Goal: Task Accomplishment & Management: Use online tool/utility

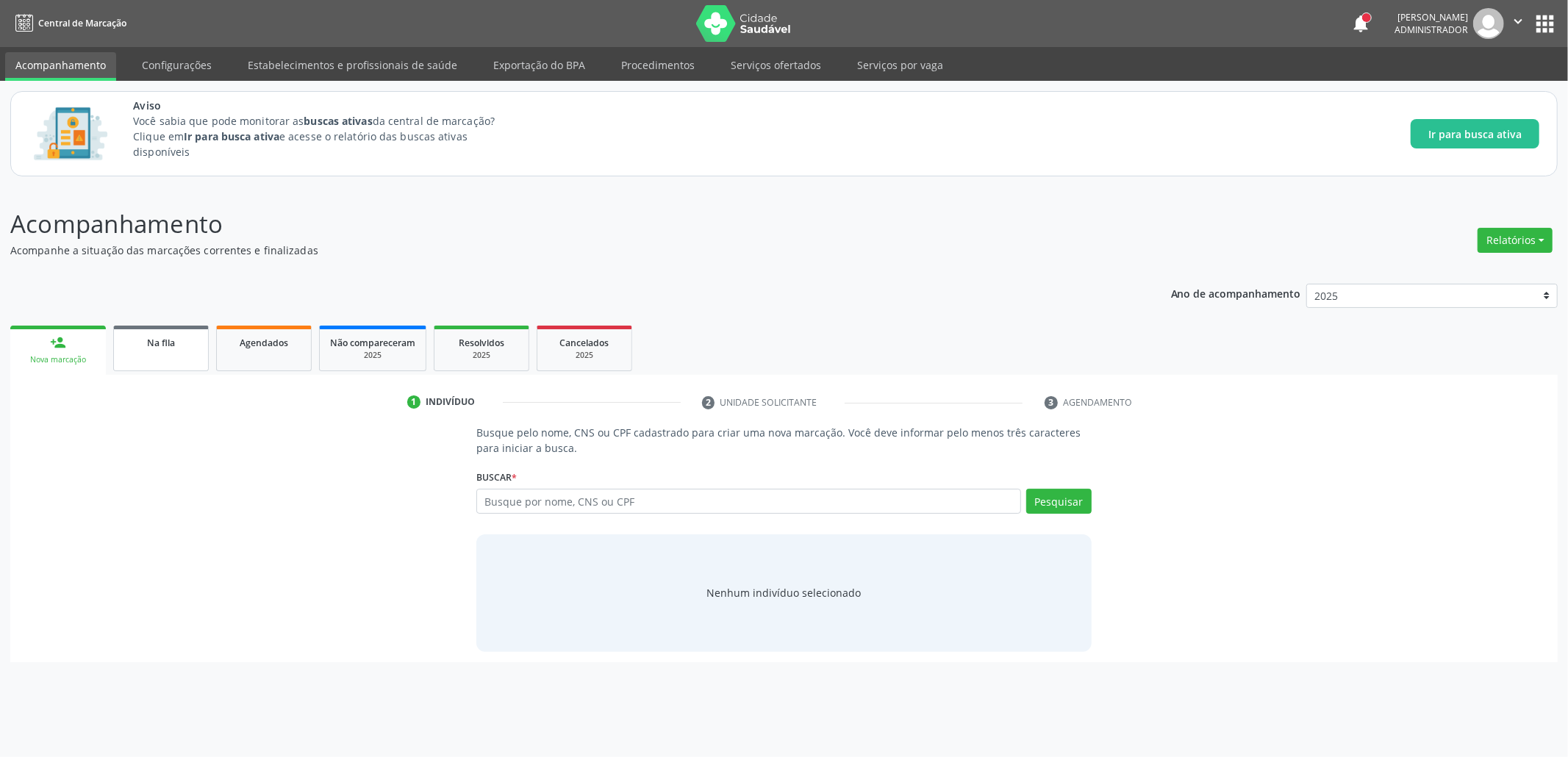
click at [171, 347] on div "Na fila" at bounding box center [161, 342] width 74 height 15
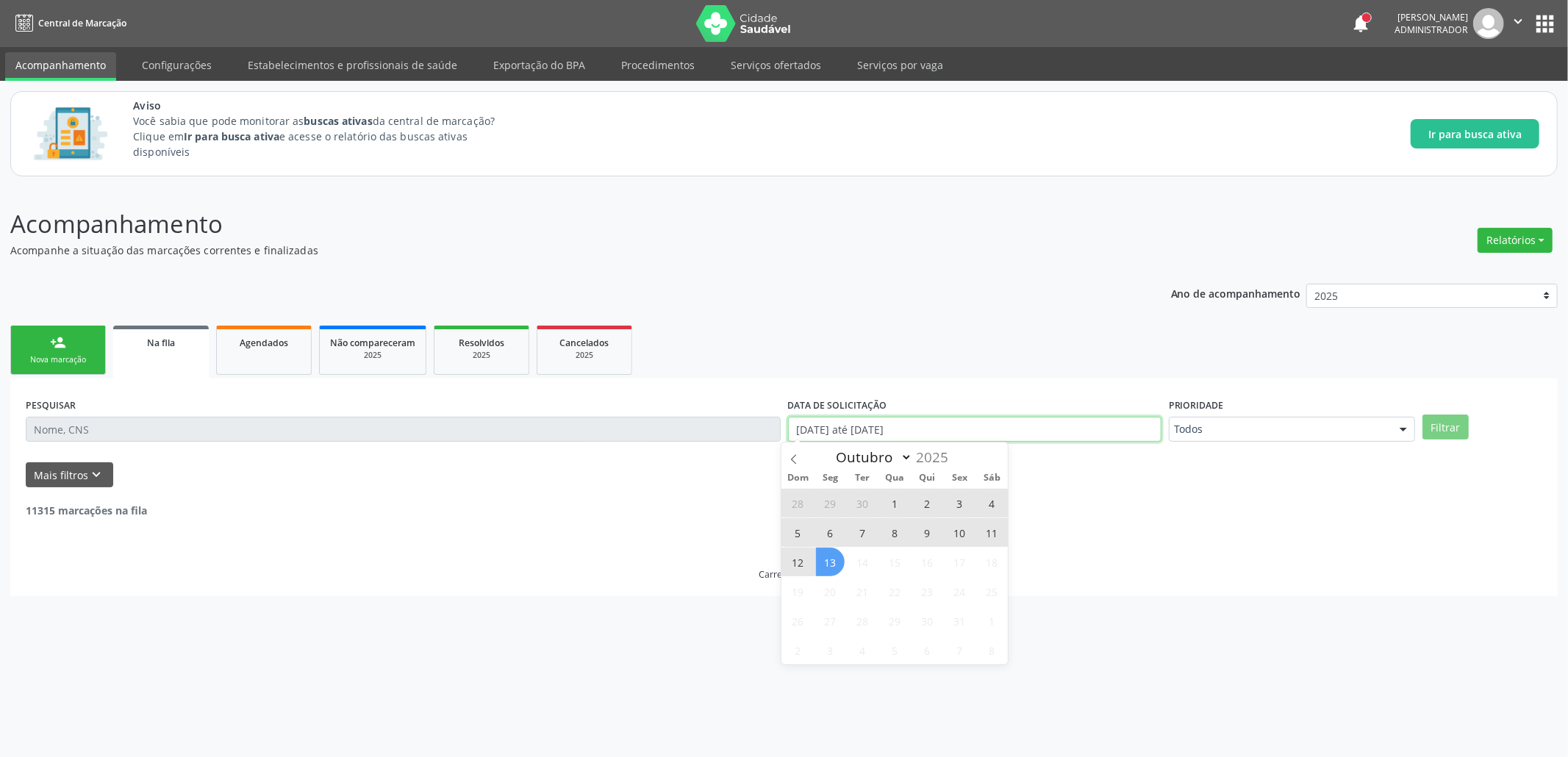
click at [971, 422] on input "[DATE] até [DATE]" at bounding box center [974, 429] width 373 height 25
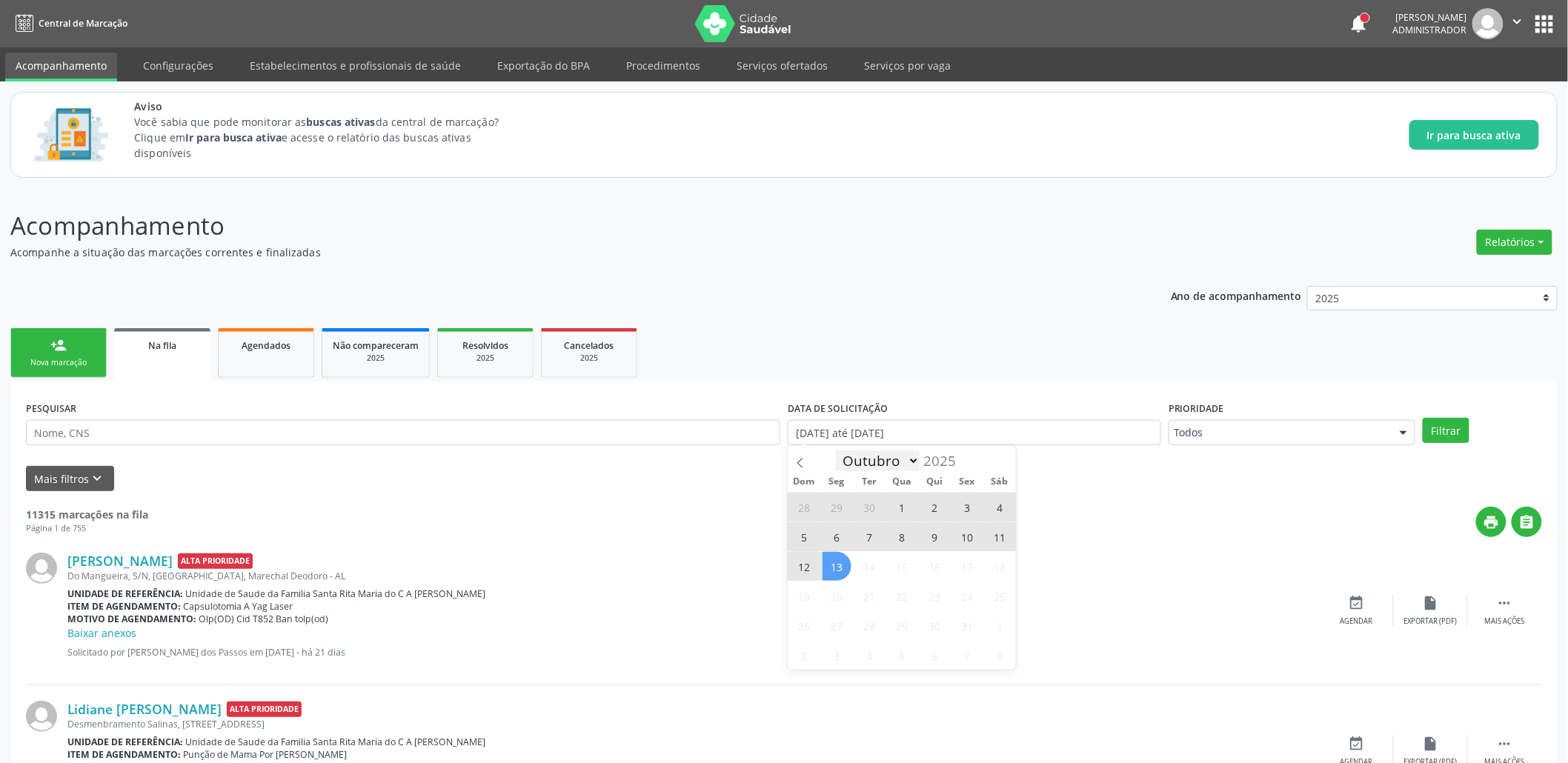
click at [890, 456] on select "Janeiro Fevereiro Março Abril Maio Junho Julho Agosto Setembro Outubro" at bounding box center [877, 460] width 84 height 21
select select "6"
click at [836, 451] on select "Janeiro Fevereiro Março Abril Maio Junho Julho Agosto Setembro Outubro" at bounding box center [877, 460] width 84 height 21
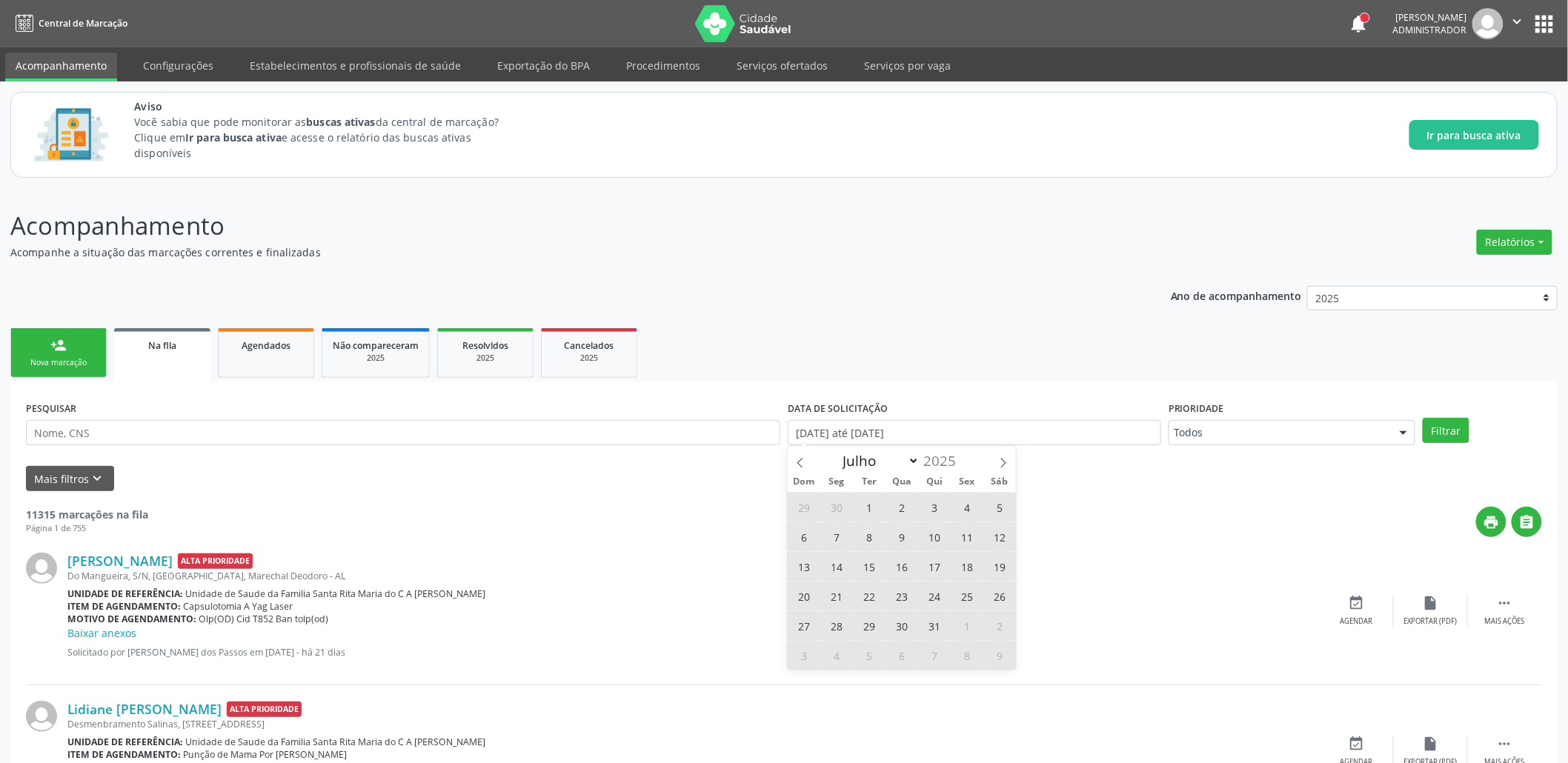
click at [926, 568] on span "17" at bounding box center [934, 566] width 29 height 29
type input "[DATE]"
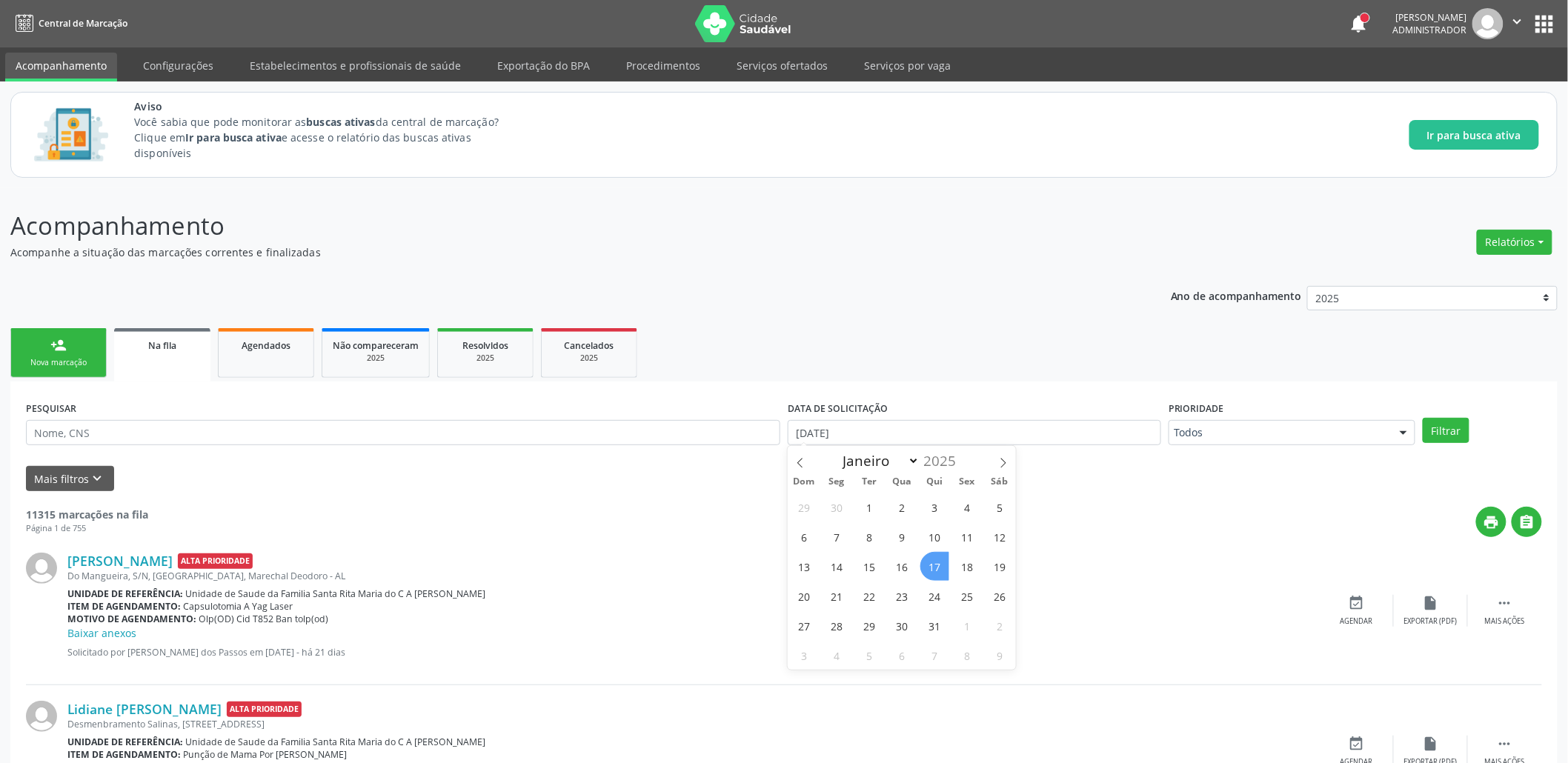
click at [926, 568] on span "17" at bounding box center [934, 566] width 29 height 29
click at [1434, 425] on button "Filtrar" at bounding box center [1446, 430] width 46 height 25
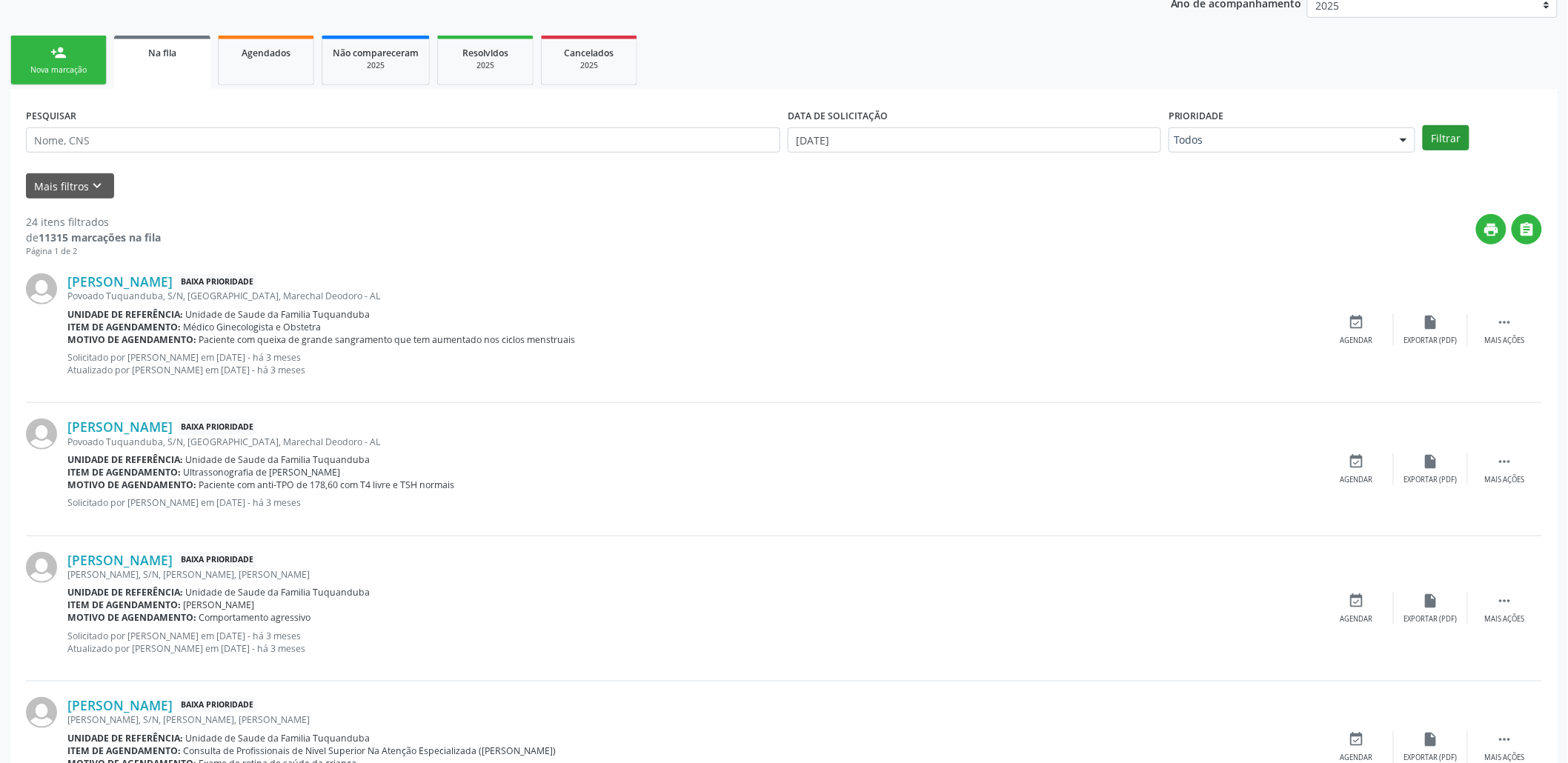
scroll to position [289, 0]
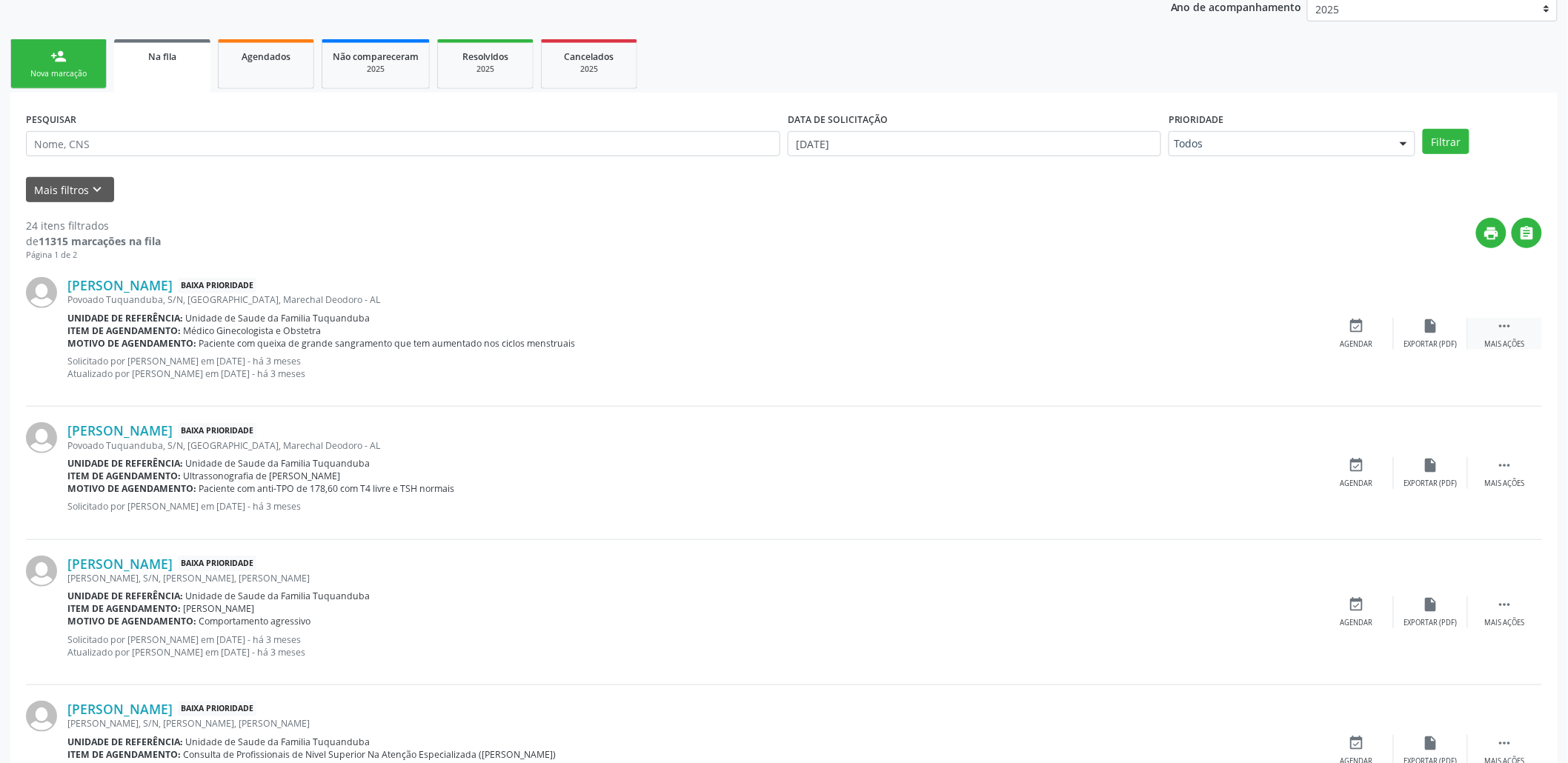
click at [1517, 332] on div " Mais ações" at bounding box center [1505, 334] width 74 height 32
click at [1424, 326] on icon "edit" at bounding box center [1431, 326] width 16 height 16
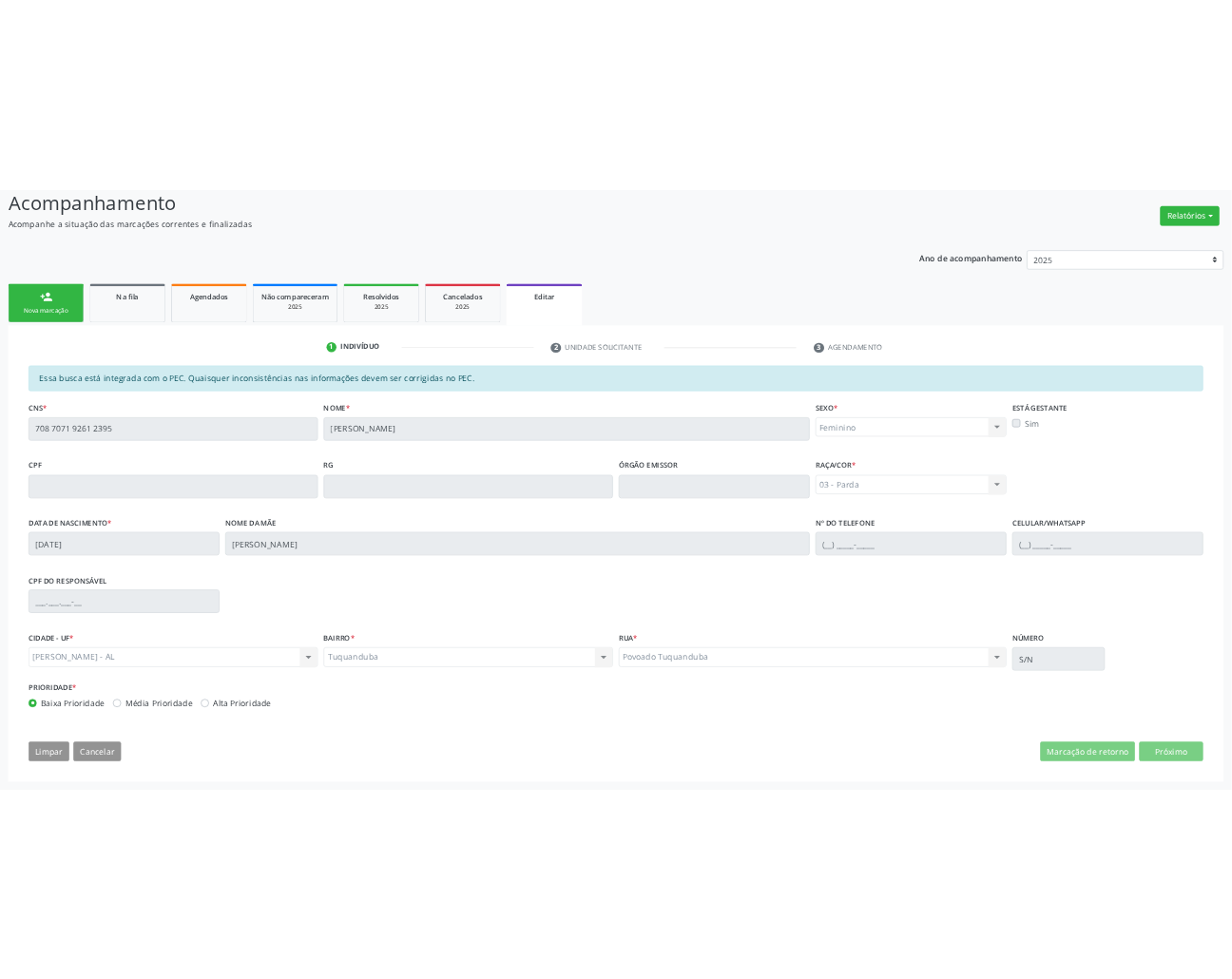
scroll to position [308, 0]
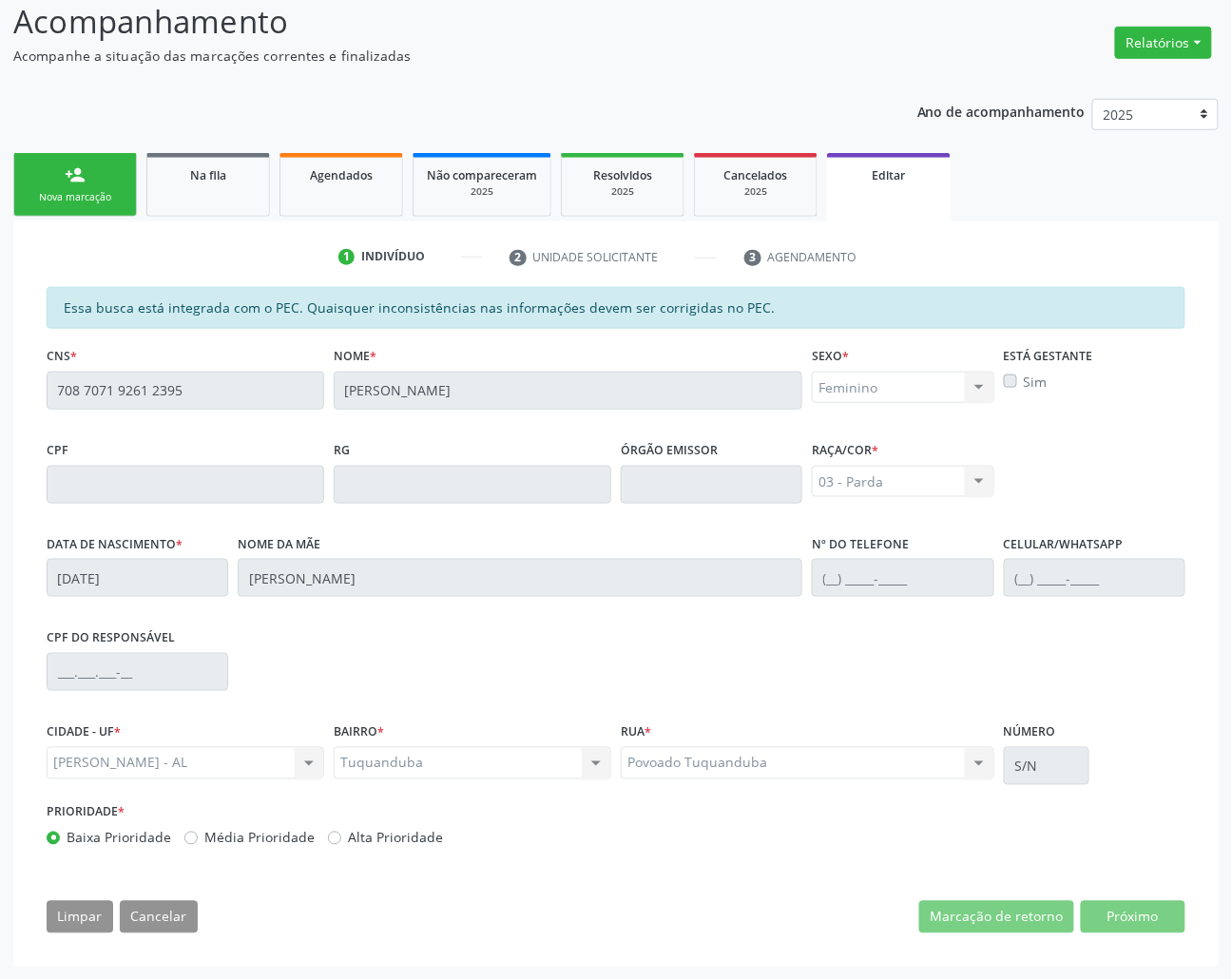
click at [44, 385] on div "CNS * 708 7071 9261 2395" at bounding box center [185, 388] width 287 height 94
click at [225, 198] on link "Na fila" at bounding box center [208, 184] width 124 height 63
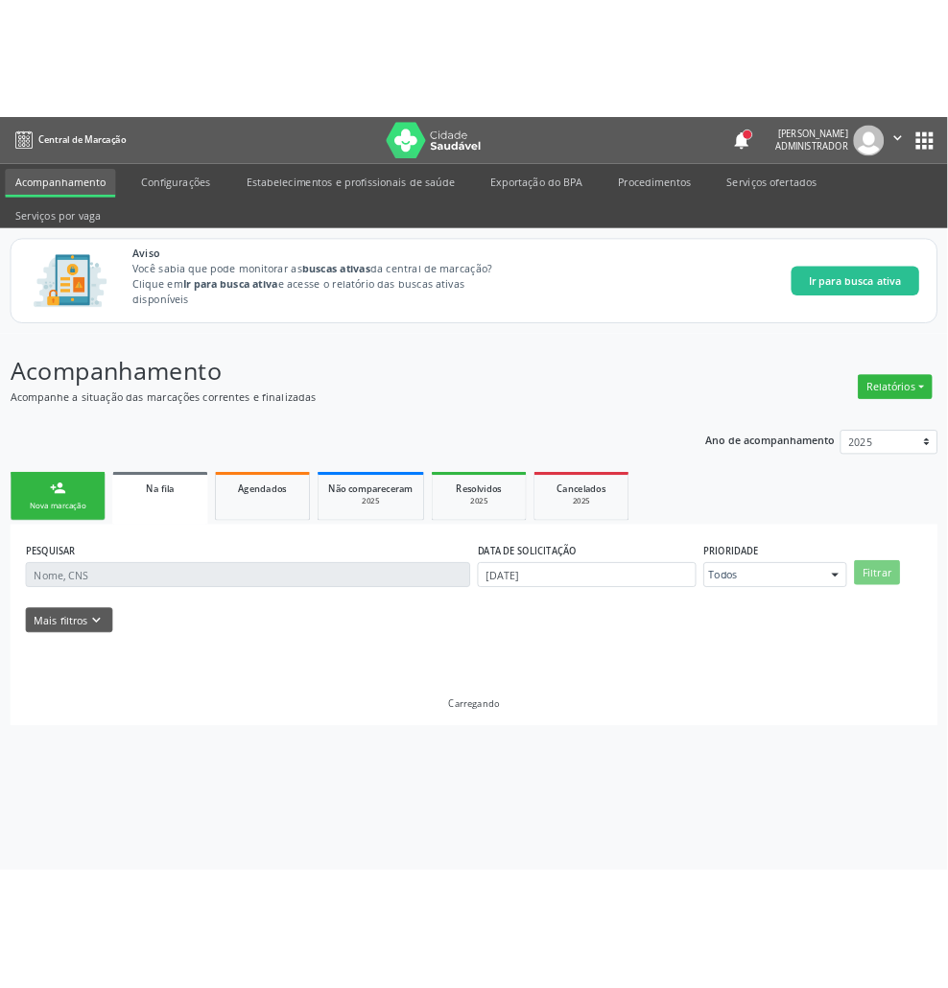
scroll to position [0, 0]
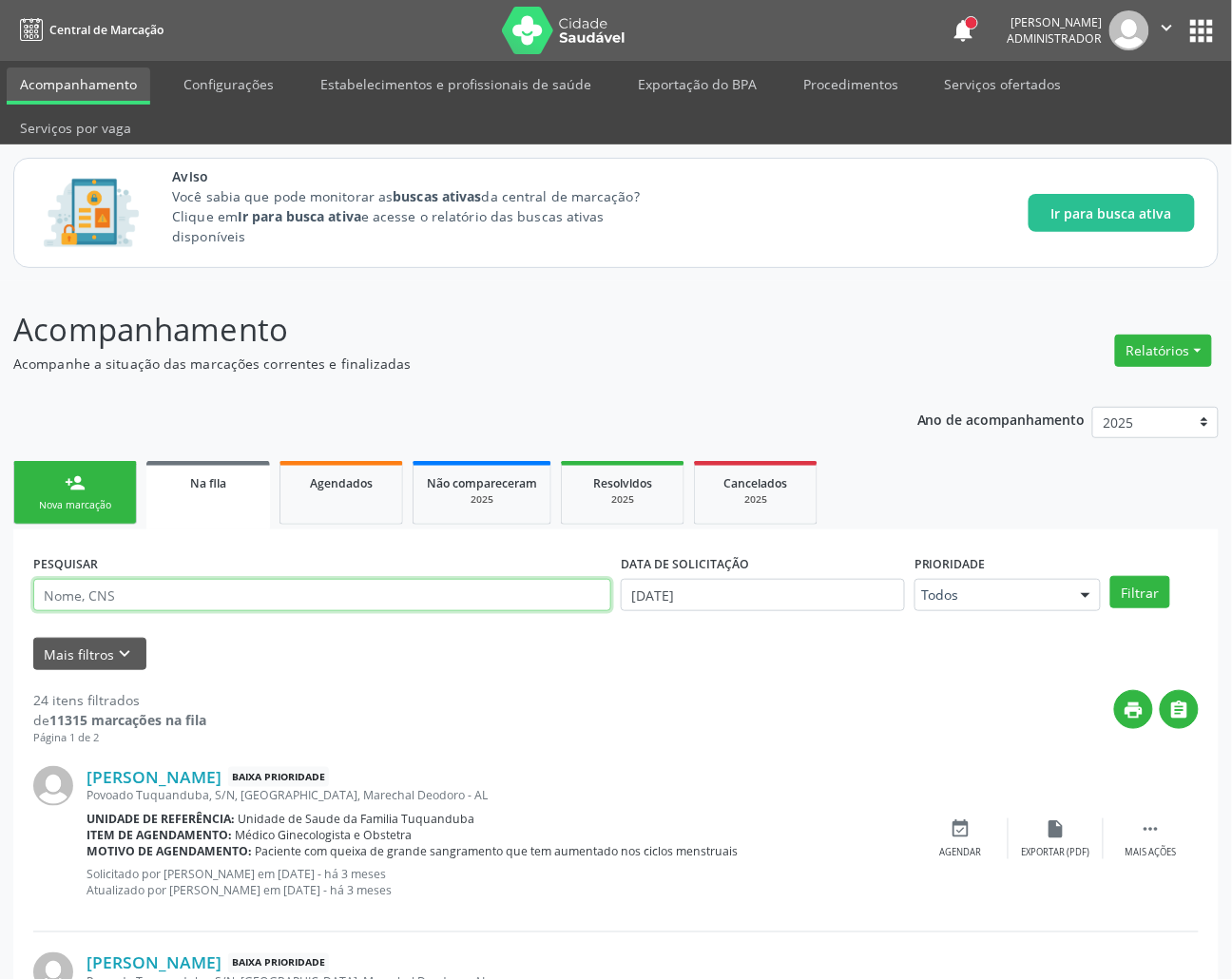
click at [378, 592] on input "text" at bounding box center [322, 595] width 578 height 33
paste input "708 7071 9261 2395"
type input "708 7071 9261 2395"
click at [1148, 828] on icon "" at bounding box center [1151, 828] width 21 height 21
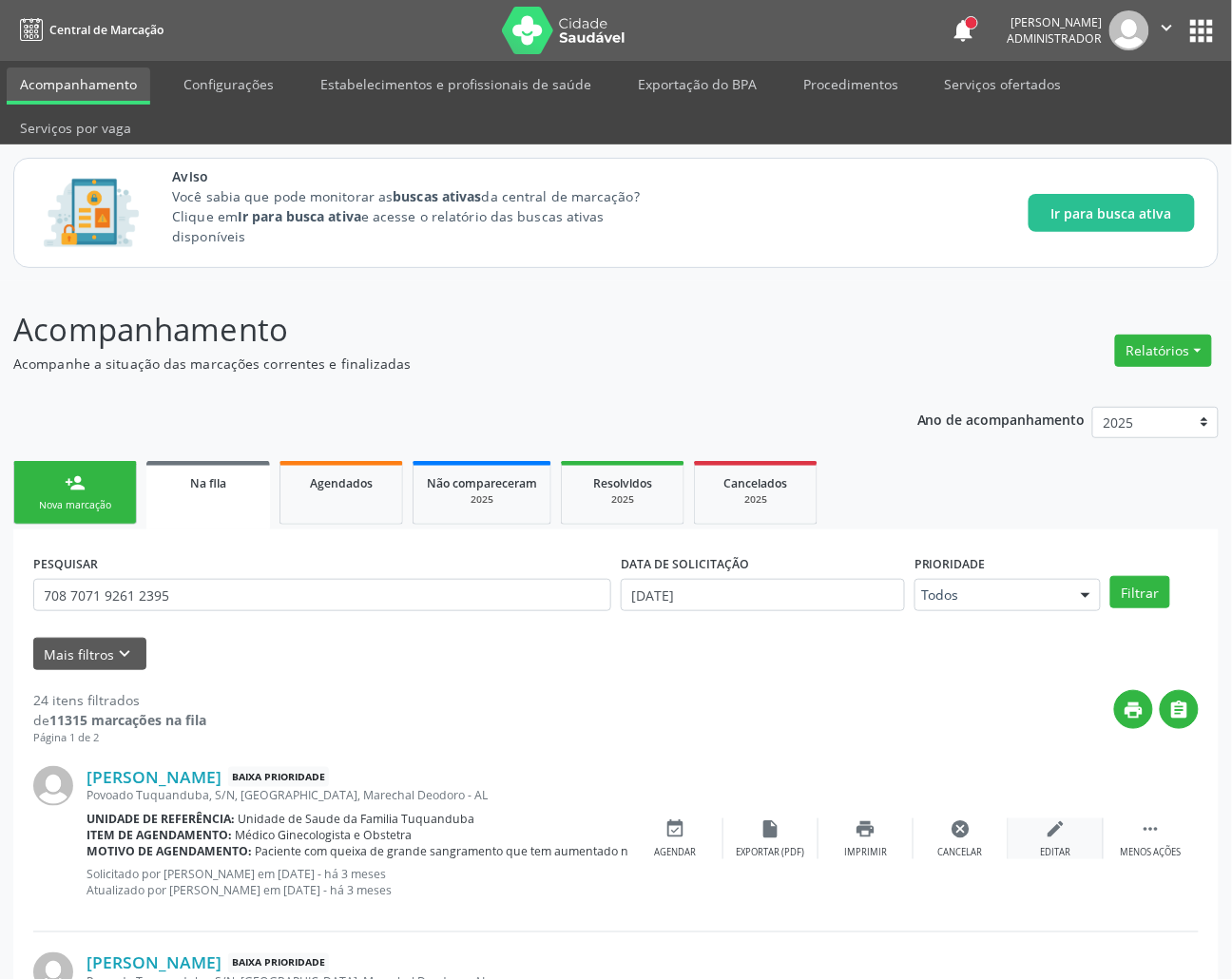
click at [1054, 836] on icon "edit" at bounding box center [1056, 828] width 21 height 21
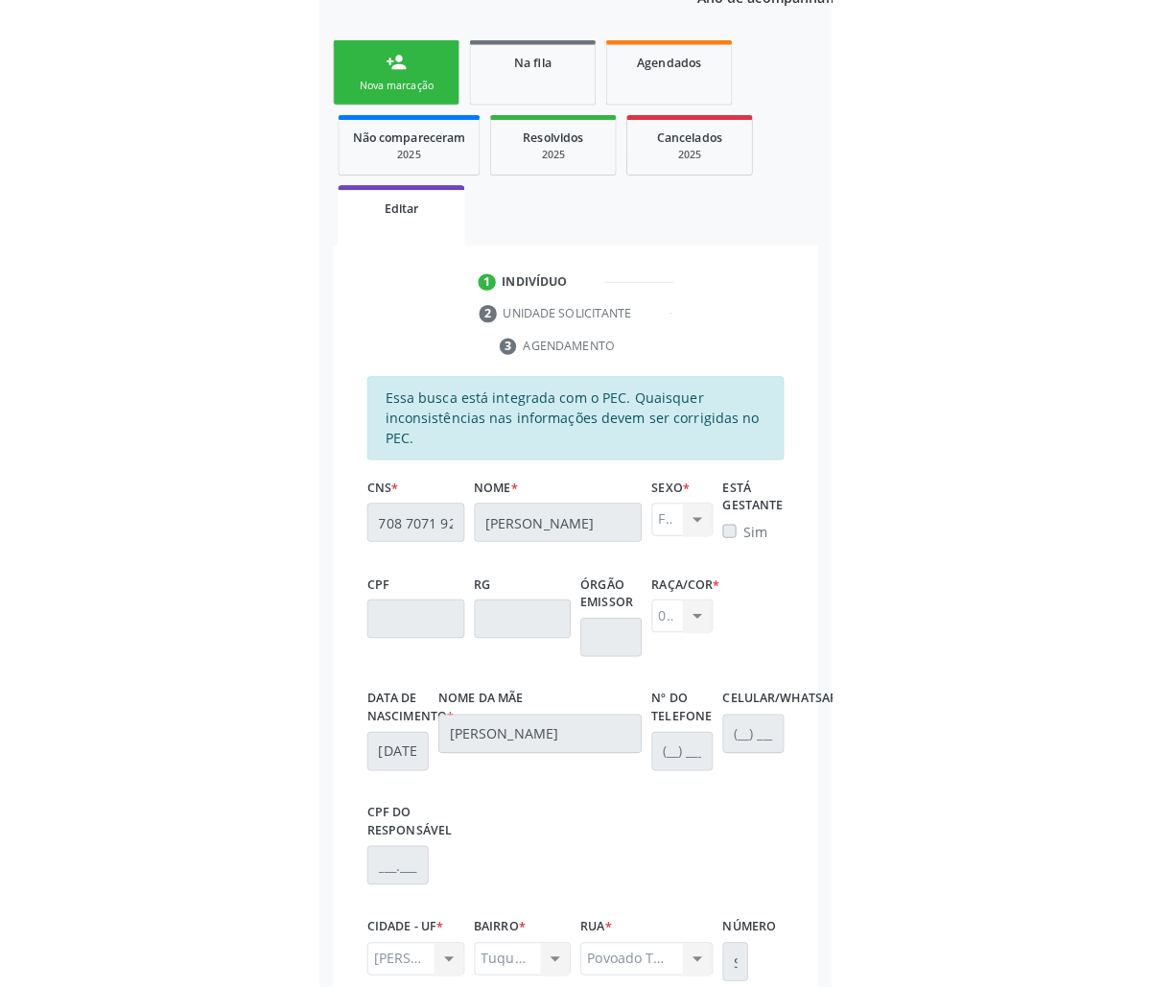
scroll to position [342, 0]
